Goal: Task Accomplishment & Management: Complete application form

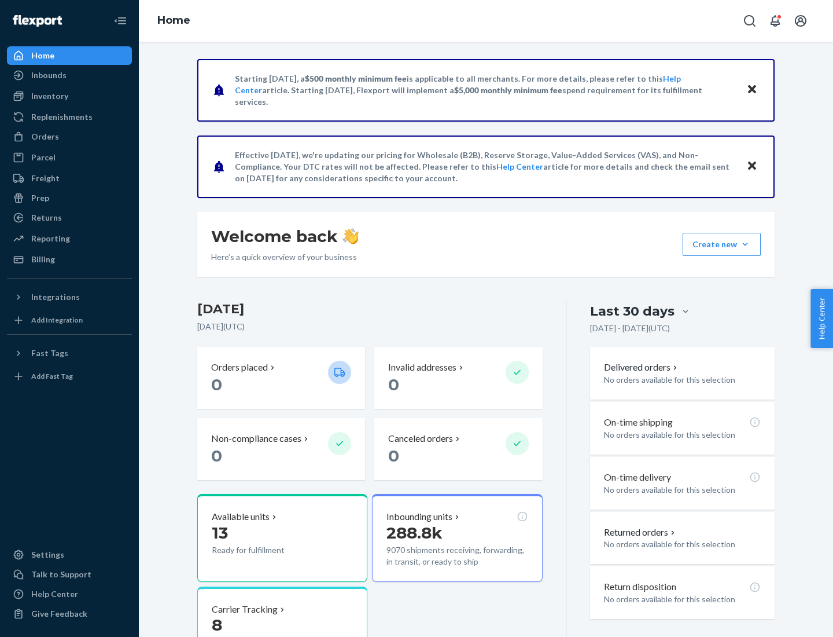
click at [745, 244] on button "Create new Create new inbound Create new order Create new product" at bounding box center [722, 244] width 78 height 23
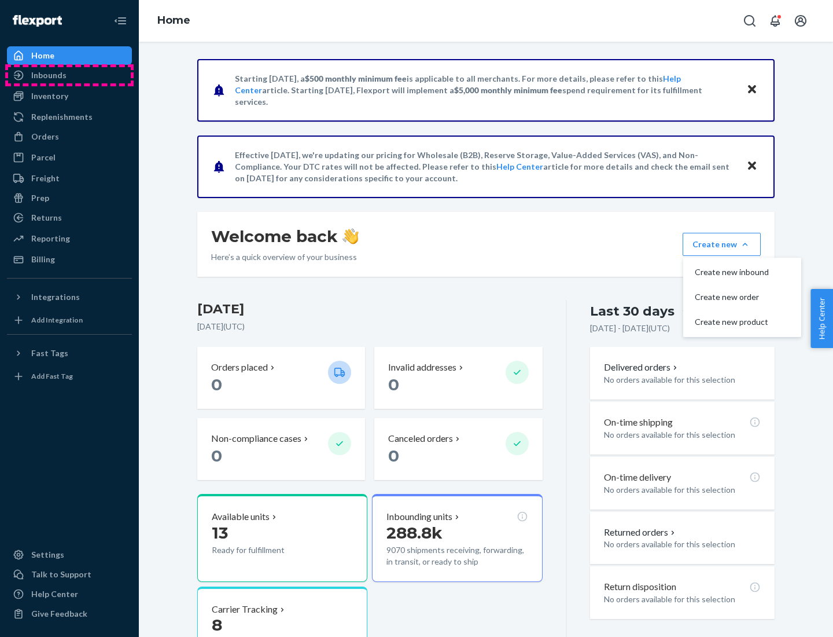
click at [69, 75] on div "Inbounds" at bounding box center [69, 75] width 123 height 16
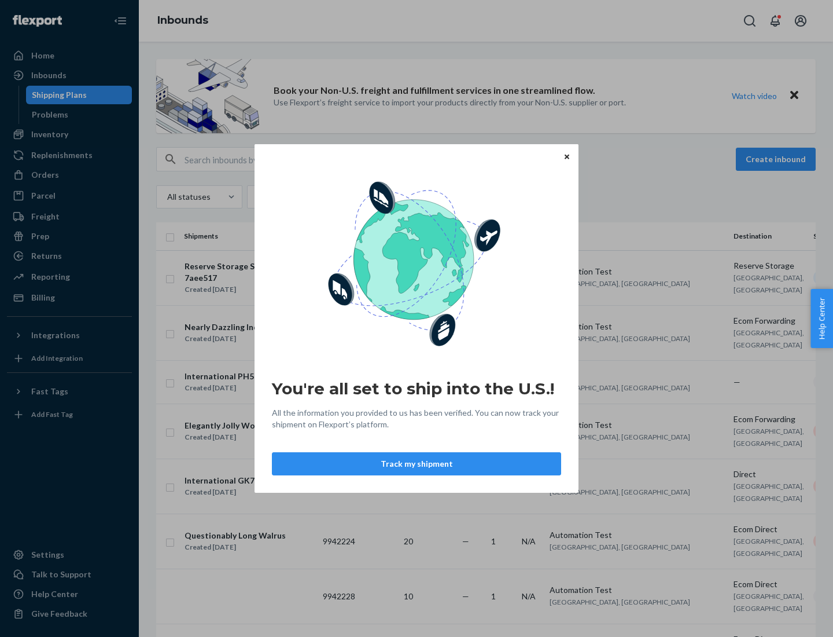
click at [417, 464] on button "Track my shipment" at bounding box center [416, 463] width 289 height 23
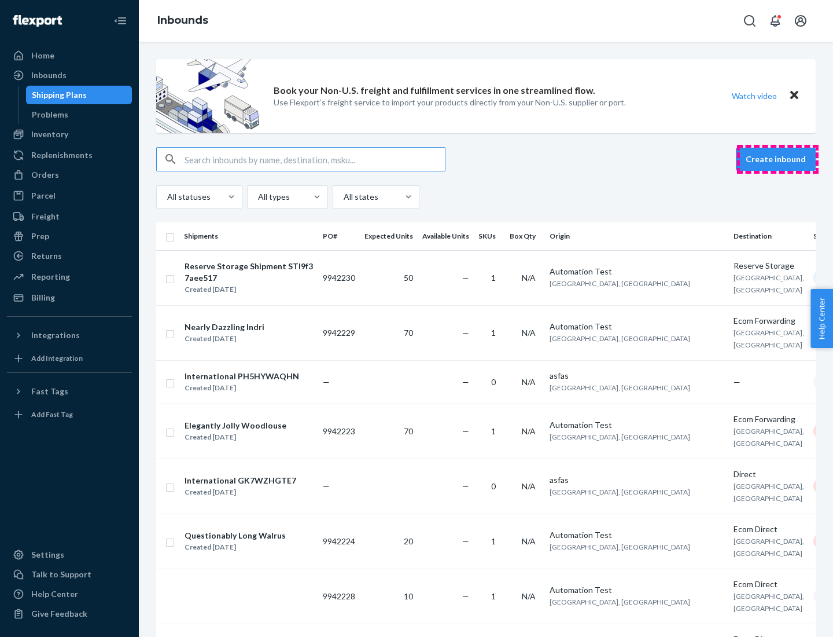
click at [778, 159] on button "Create inbound" at bounding box center [776, 159] width 80 height 23
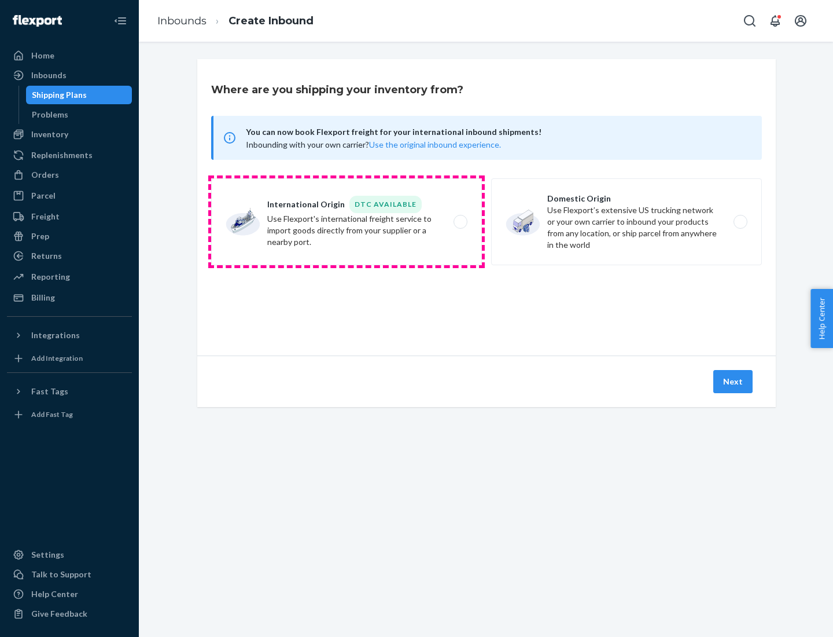
click at [347, 222] on label "International Origin DTC Available Use Flexport's international freight service…" at bounding box center [346, 221] width 271 height 87
click at [460, 222] on input "International Origin DTC Available Use Flexport's international freight service…" at bounding box center [464, 222] width 8 height 8
radio input "true"
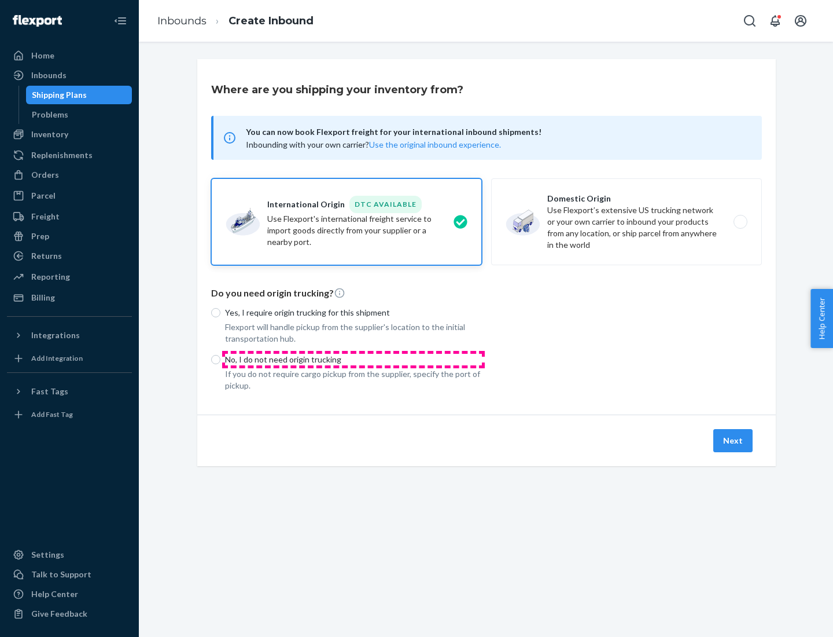
click at [354, 359] on p "No, I do not need origin trucking" at bounding box center [353, 360] width 257 height 12
click at [220, 359] on input "No, I do not need origin trucking" at bounding box center [215, 359] width 9 height 9
radio input "true"
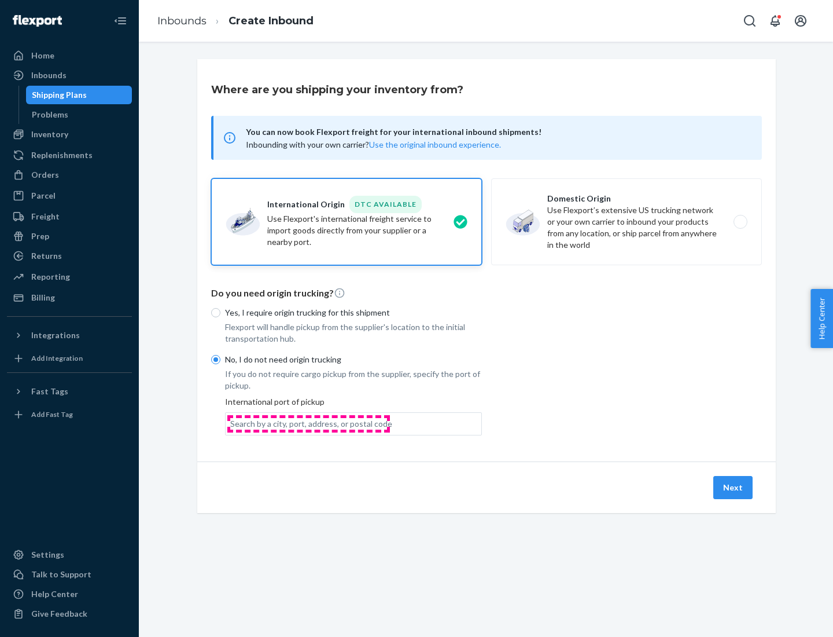
click at [308, 423] on div "Search by a city, port, address, or postal code" at bounding box center [311, 424] width 162 height 12
click at [231, 423] on input "Search by a city, port, address, or postal code" at bounding box center [230, 424] width 1 height 12
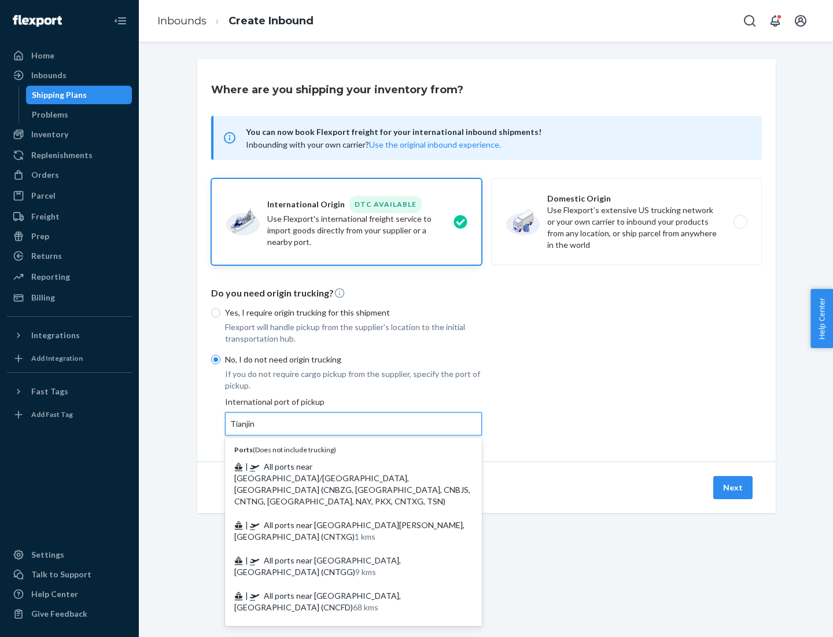
click at [342, 466] on span "| All ports near [GEOGRAPHIC_DATA]/[GEOGRAPHIC_DATA], [GEOGRAPHIC_DATA] (CNBZG,…" at bounding box center [352, 483] width 236 height 45
click at [256, 429] on input "Tianjin" at bounding box center [242, 424] width 25 height 12
type input "All ports near [GEOGRAPHIC_DATA]/[GEOGRAPHIC_DATA], [GEOGRAPHIC_DATA] (CNBZG, […"
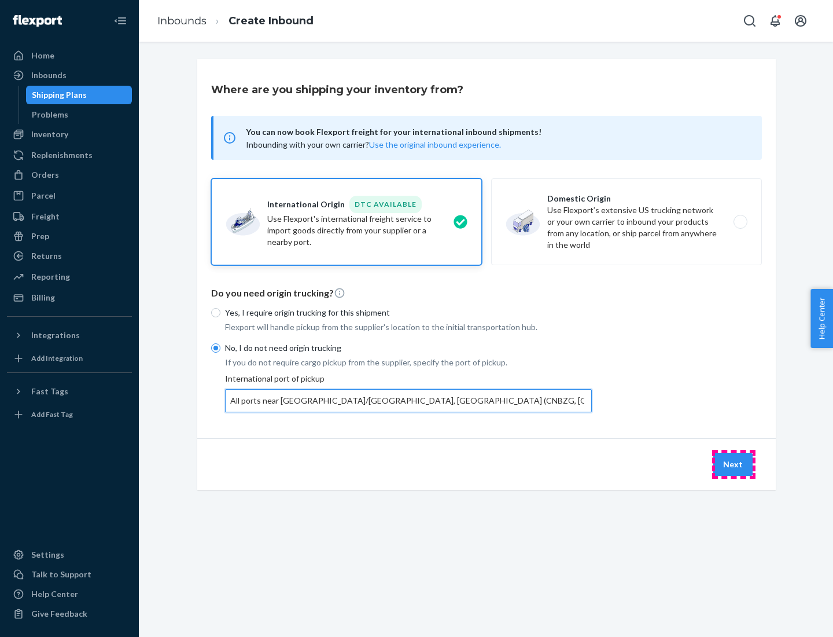
click at [734, 464] on button "Next" at bounding box center [732, 464] width 39 height 23
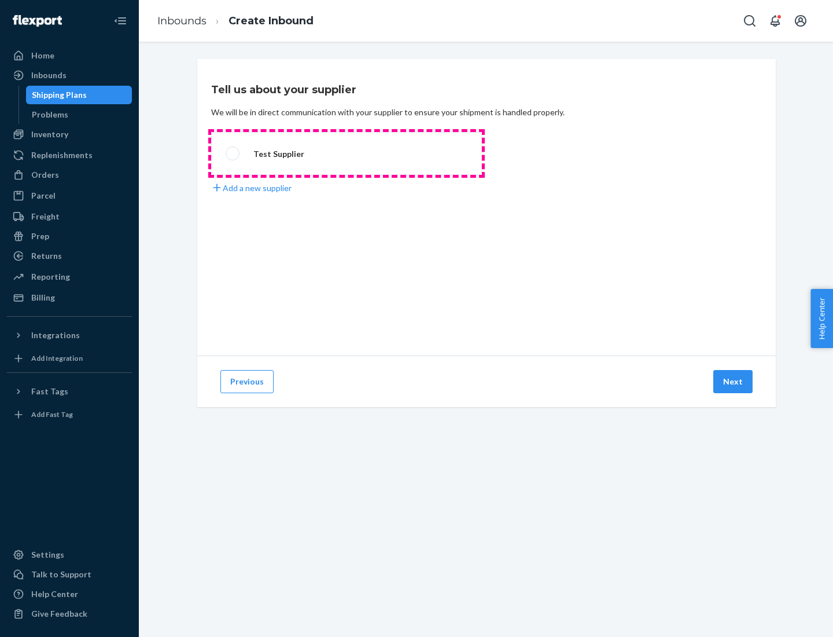
click at [347, 153] on label "Test Supplier" at bounding box center [346, 153] width 271 height 43
click at [233, 153] on input "Test Supplier" at bounding box center [230, 154] width 8 height 8
radio input "true"
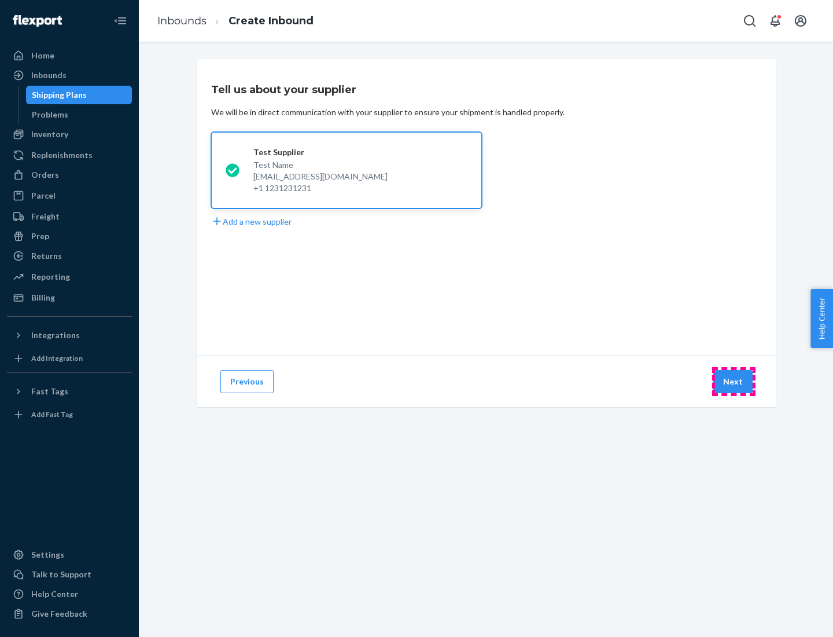
click at [734, 381] on button "Next" at bounding box center [732, 381] width 39 height 23
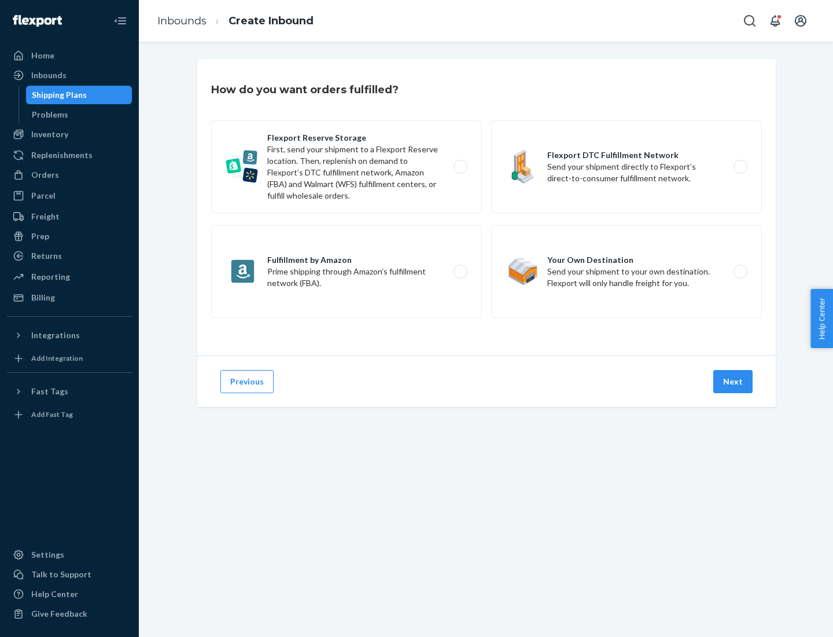
click at [347, 167] on label "Flexport Reserve Storage First, send your shipment to a Flexport Reserve locati…" at bounding box center [346, 166] width 271 height 93
click at [460, 167] on input "Flexport Reserve Storage First, send your shipment to a Flexport Reserve locati…" at bounding box center [464, 167] width 8 height 8
radio input "true"
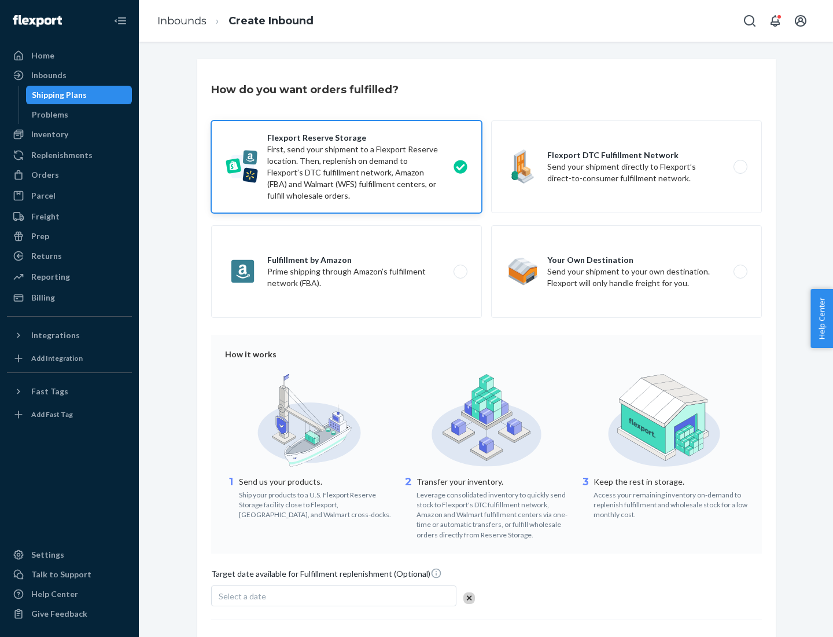
scroll to position [95, 0]
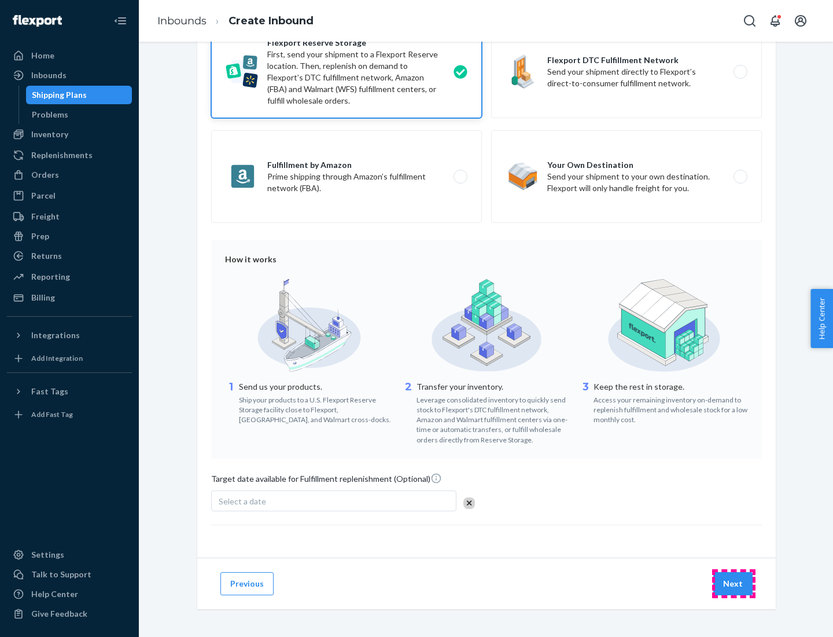
click at [734, 583] on button "Next" at bounding box center [732, 583] width 39 height 23
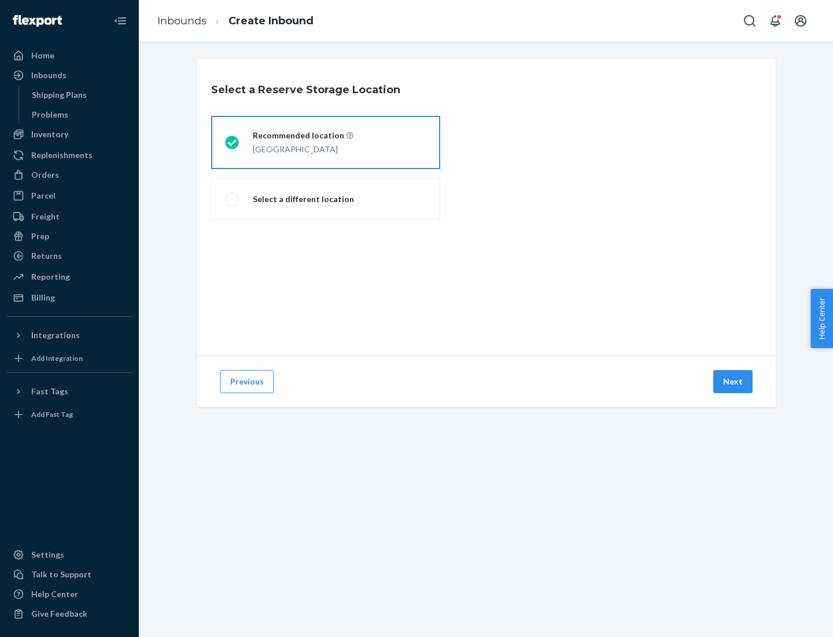
click at [326, 142] on div "[GEOGRAPHIC_DATA]" at bounding box center [303, 148] width 101 height 14
click at [233, 142] on input "Recommended location [GEOGRAPHIC_DATA]" at bounding box center [229, 143] width 8 height 8
click at [734, 381] on button "Next" at bounding box center [732, 381] width 39 height 23
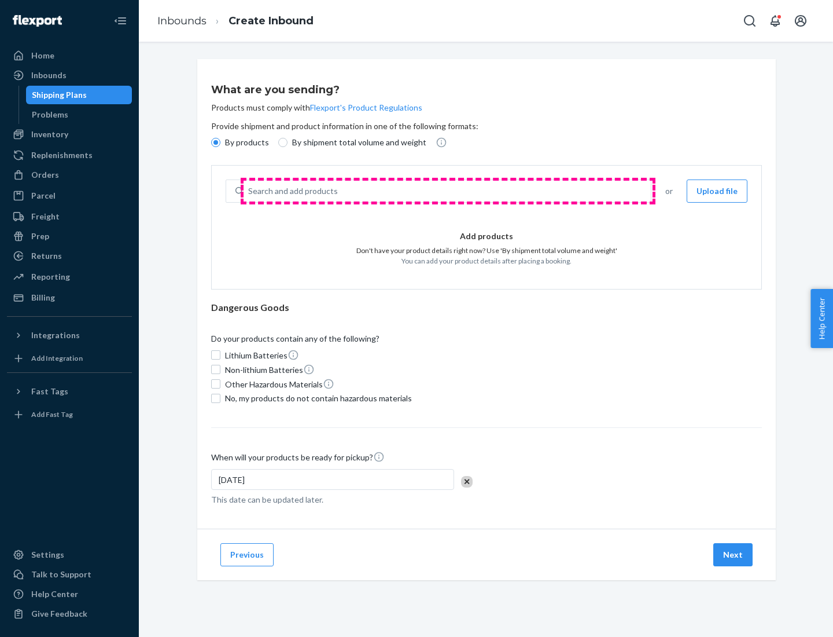
click at [448, 191] on div "Search and add products" at bounding box center [447, 191] width 407 height 21
click at [249, 191] on input "Search and add products" at bounding box center [248, 191] width 1 height 12
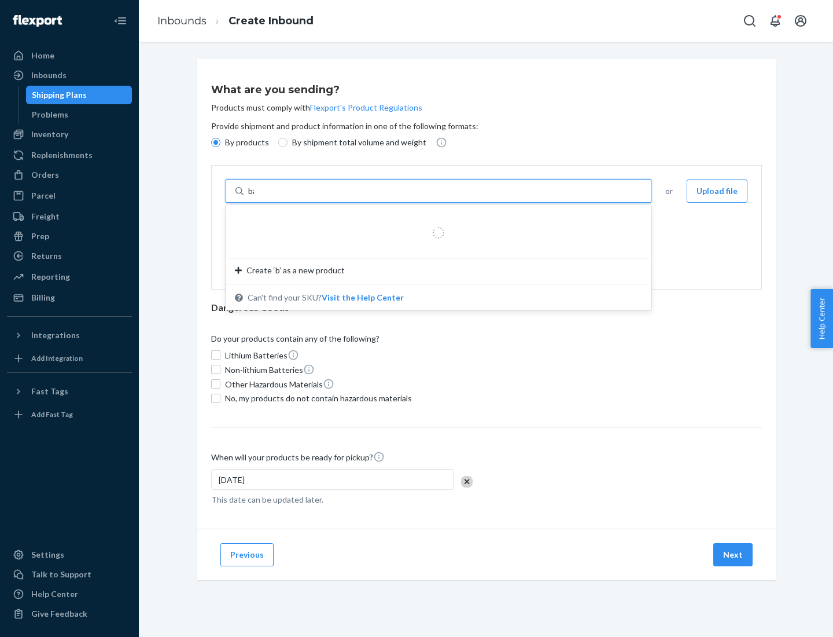
type input "basic"
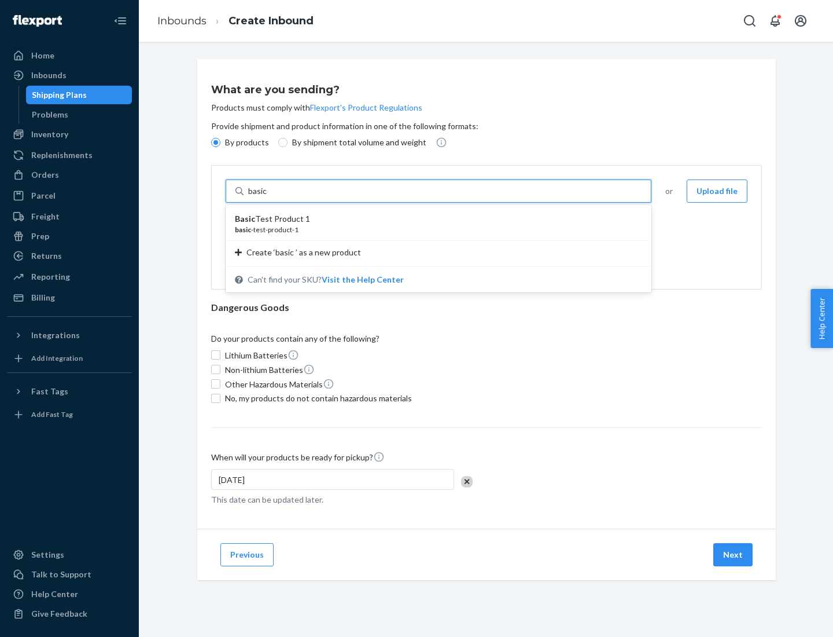
click at [435, 219] on div "Basic Test Product 1" at bounding box center [434, 219] width 398 height 12
click at [269, 197] on input "basic" at bounding box center [258, 191] width 21 height 12
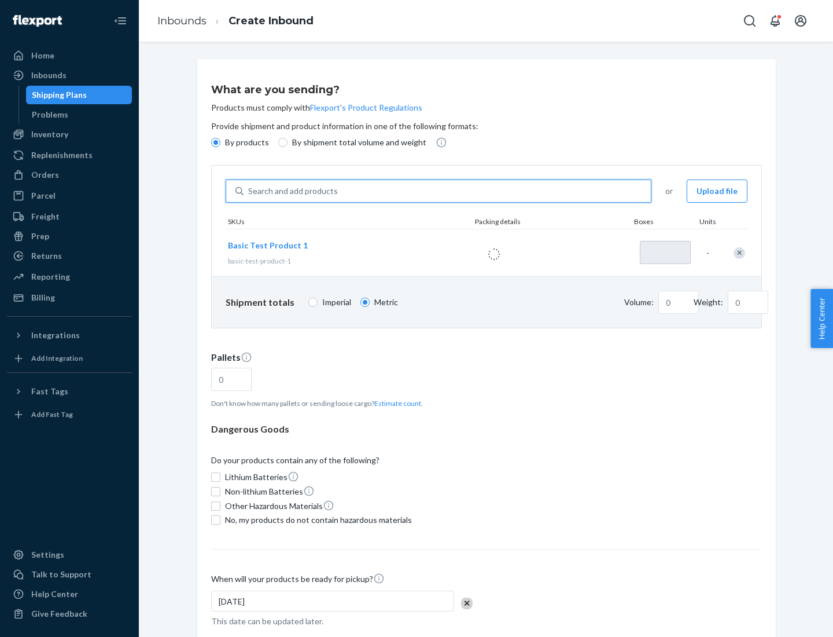
type input "1"
type input "1.09"
type input "3.27"
type input "3"
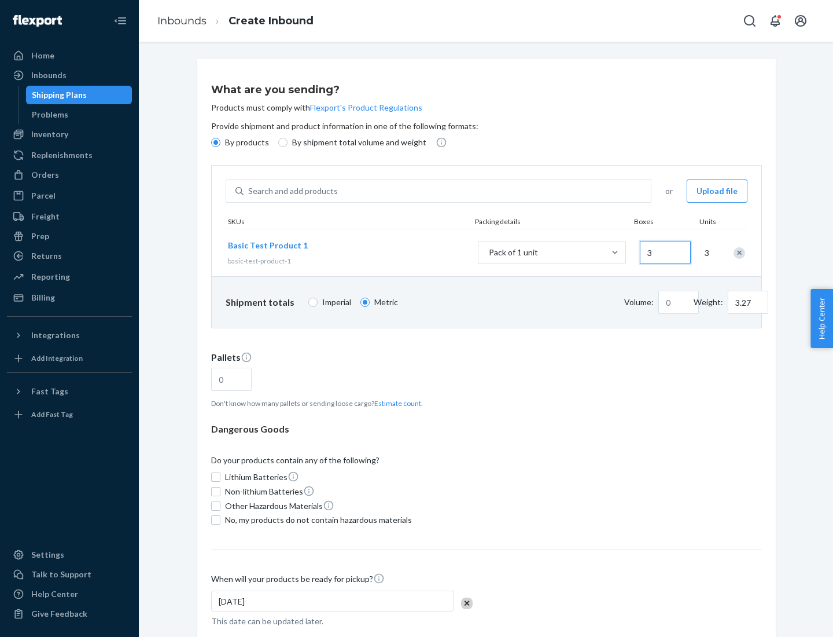
type input "0.01"
type input "32.66"
type input "30"
type input "0.07"
type input "326.59"
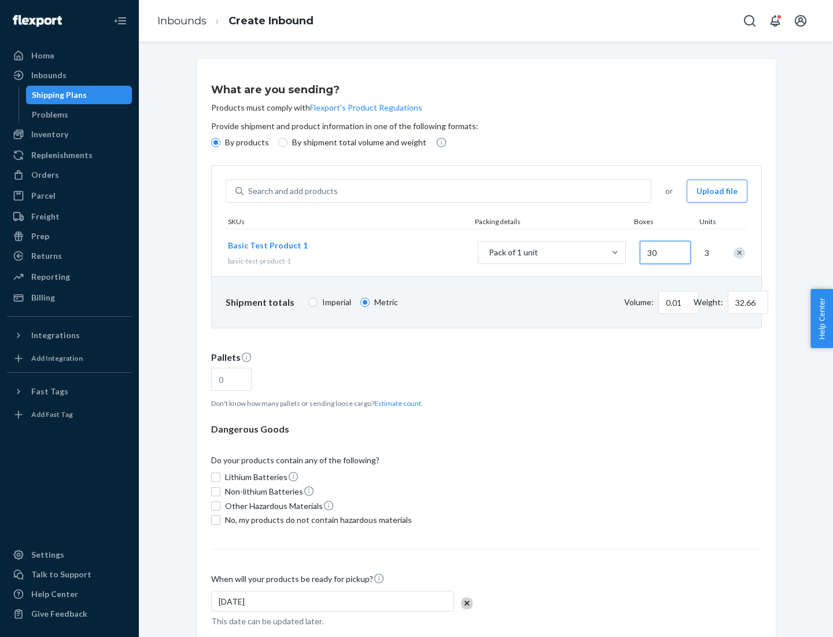
type input "300"
type input "0.68"
type input "3265.86"
type input "3000"
type input "1.09"
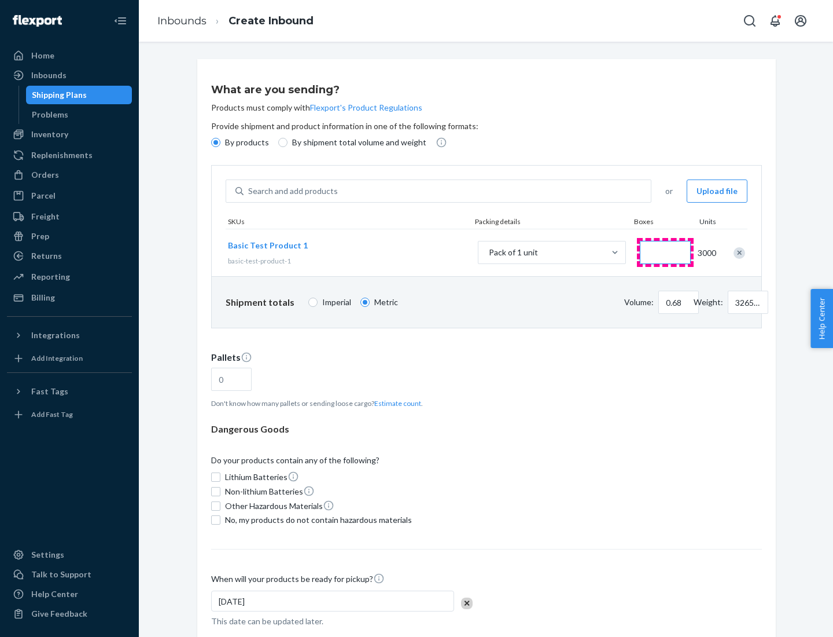
type input "1"
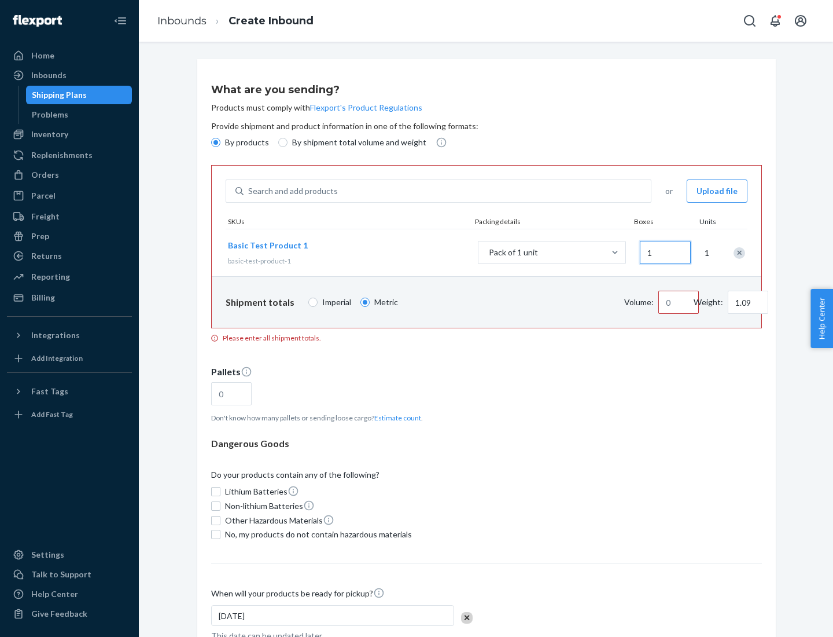
type input "10.89"
type input "10"
type input "0.02"
type input "108.86"
type input "100"
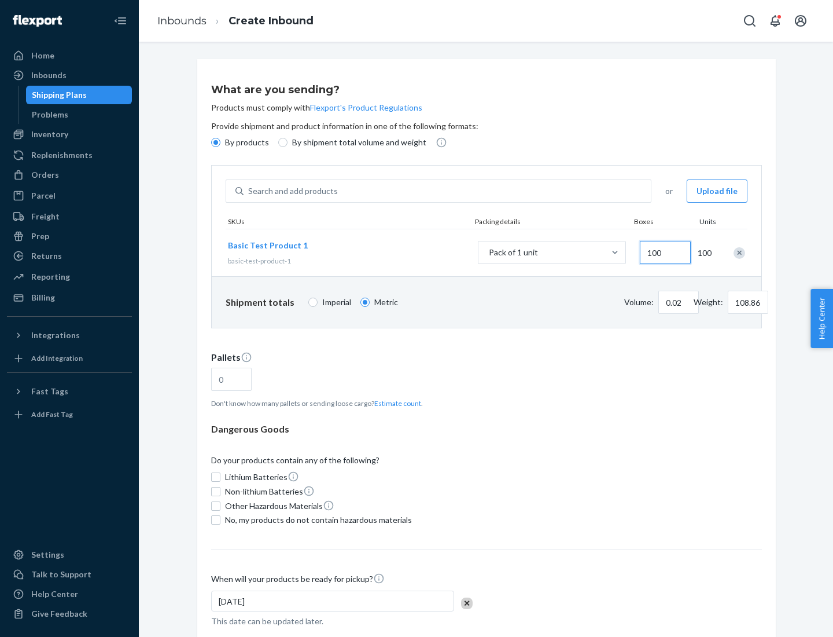
type input "0.23"
type input "1088.62"
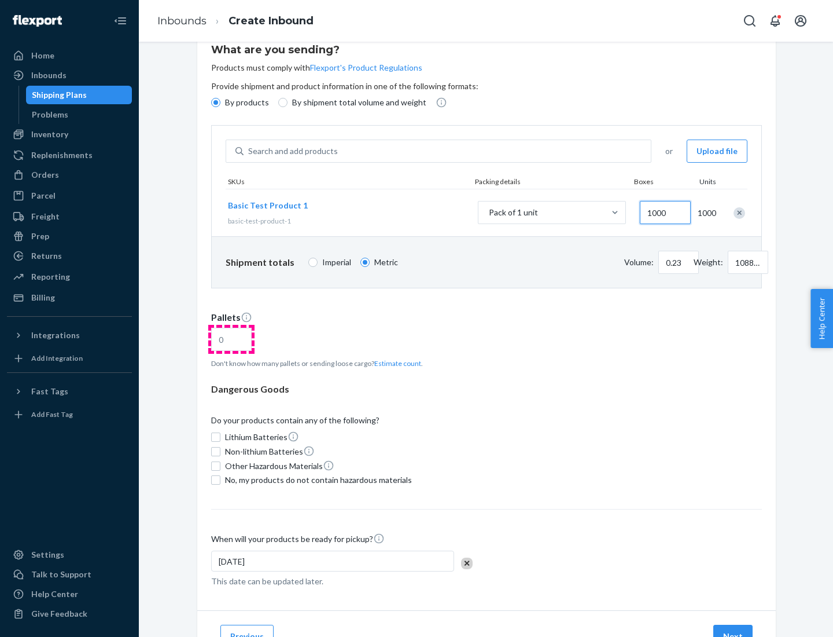
type input "1000"
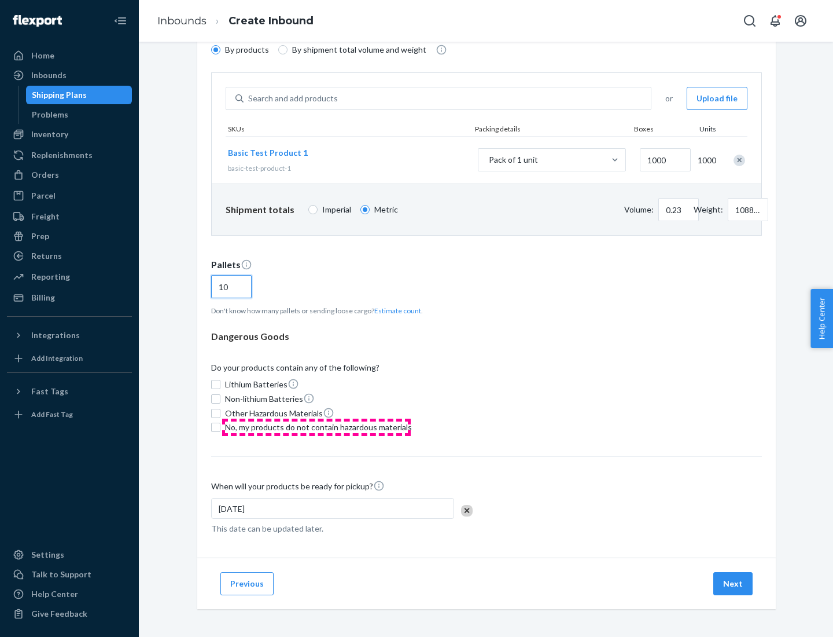
type input "10"
click at [317, 427] on span "No, my products do not contain hazardous materials" at bounding box center [318, 427] width 187 height 12
click at [220, 427] on input "No, my products do not contain hazardous materials" at bounding box center [215, 426] width 9 height 9
checkbox input "true"
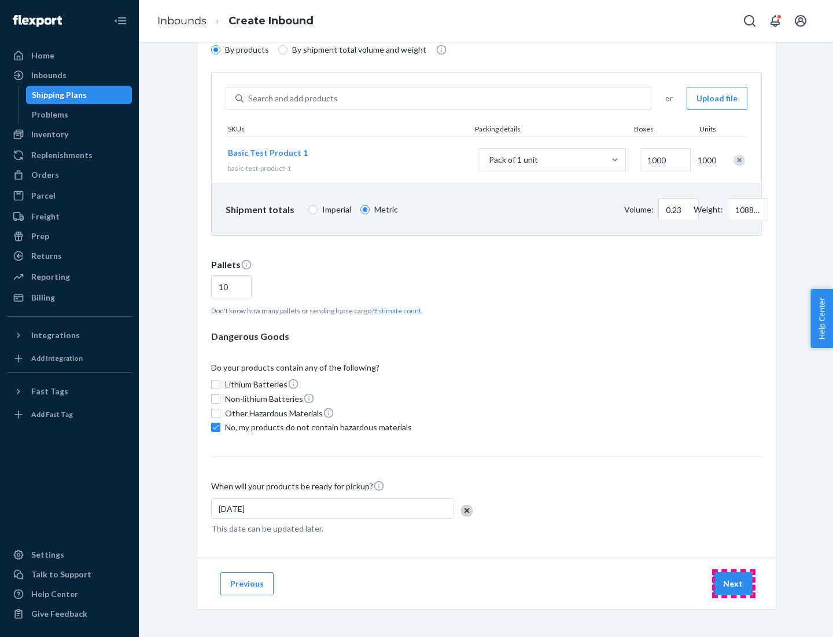
click at [734, 583] on button "Next" at bounding box center [732, 583] width 39 height 23
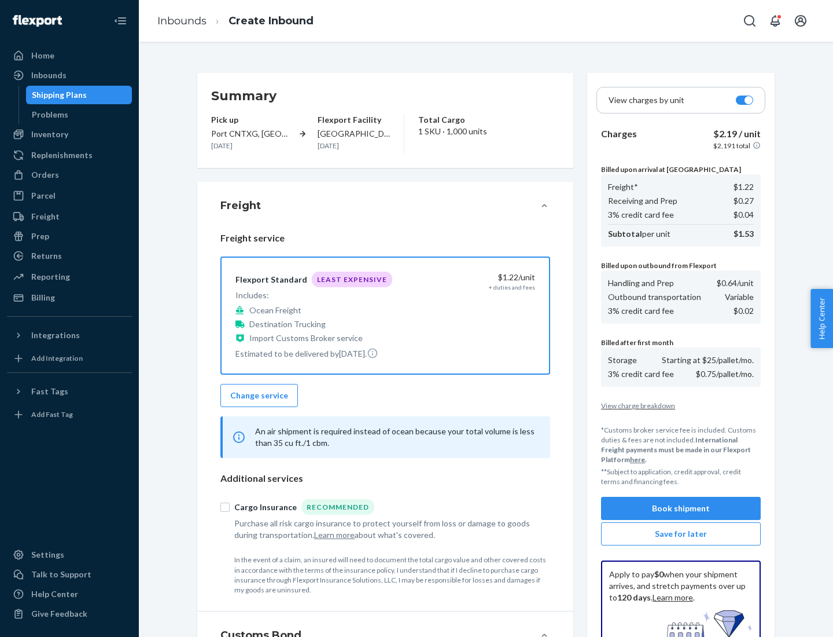
scroll to position [169, 0]
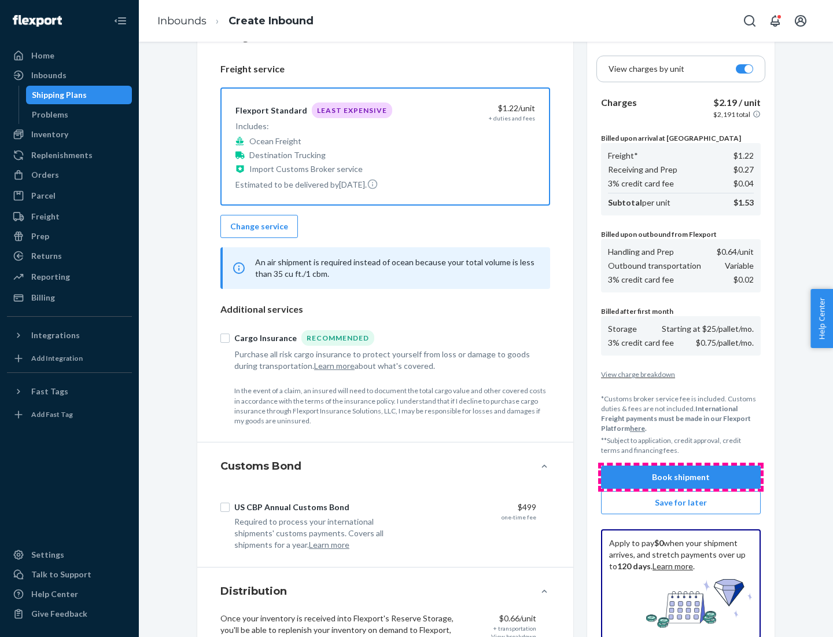
click at [681, 477] on button "Book shipment" at bounding box center [681, 476] width 160 height 23
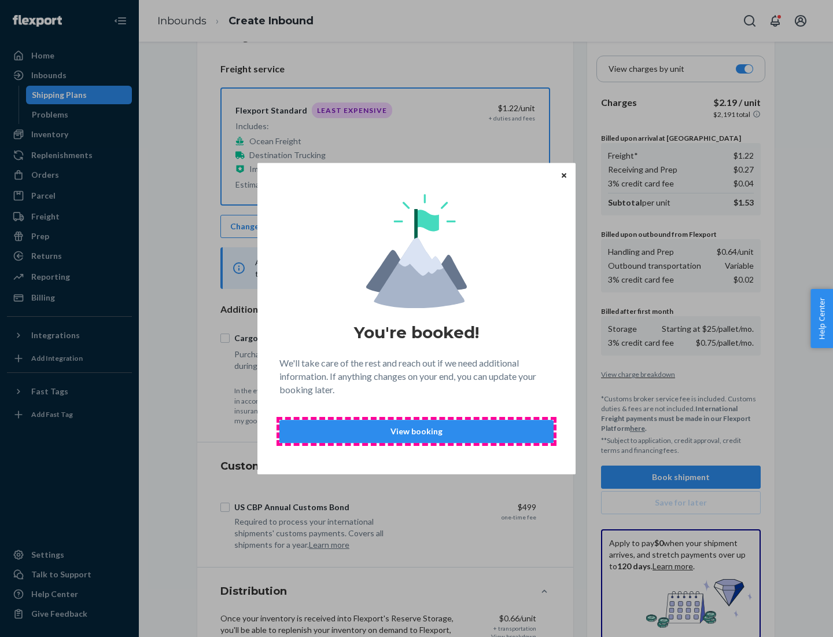
click at [417, 431] on p "View booking" at bounding box center [416, 431] width 255 height 12
